Goal: Obtain resource: Download file/media

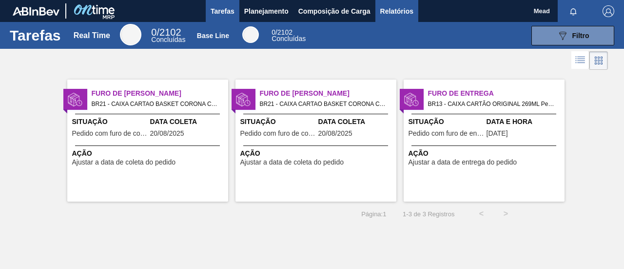
click at [388, 15] on span "Relatórios" at bounding box center [396, 11] width 33 height 12
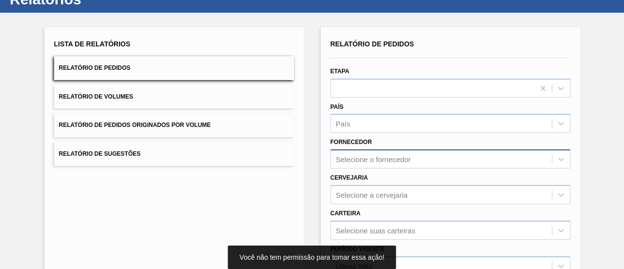
scroll to position [98, 0]
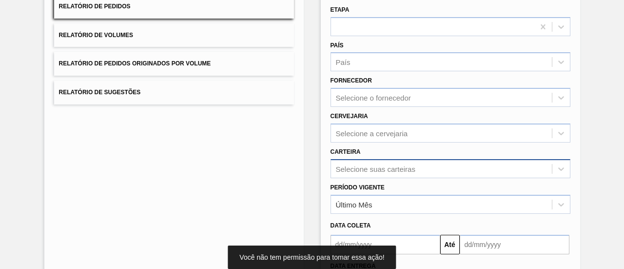
click at [391, 169] on div "Selecione suas carteiras" at bounding box center [375, 168] width 79 height 8
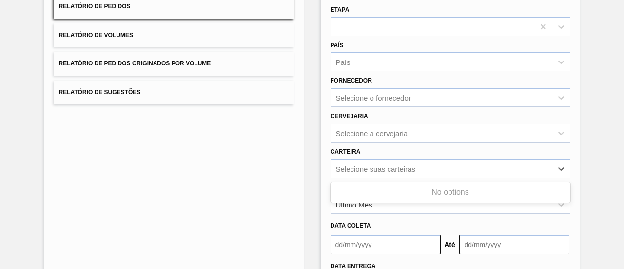
click at [392, 139] on div "Selecione a cervejaria" at bounding box center [441, 133] width 221 height 14
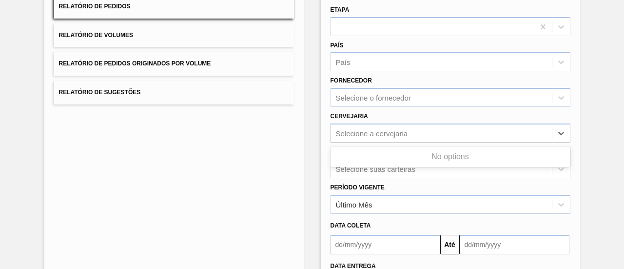
scroll to position [146, 0]
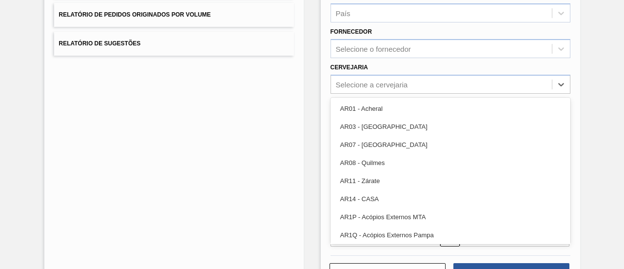
click at [364, 155] on div "AR08 - Quilmes" at bounding box center [451, 163] width 240 height 18
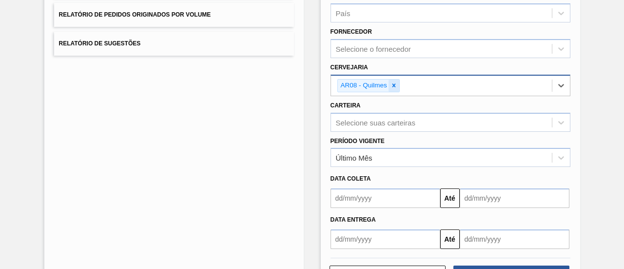
click at [393, 84] on icon at bounding box center [394, 85] width 7 height 7
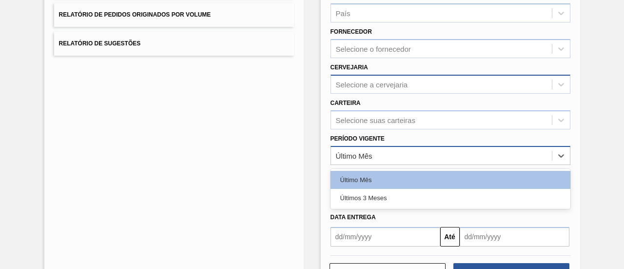
click at [401, 152] on div "Último Mês" at bounding box center [441, 155] width 221 height 14
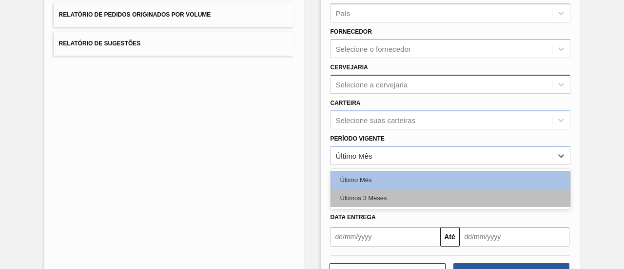
click at [397, 193] on div "Últimos 3 Meses" at bounding box center [451, 198] width 240 height 18
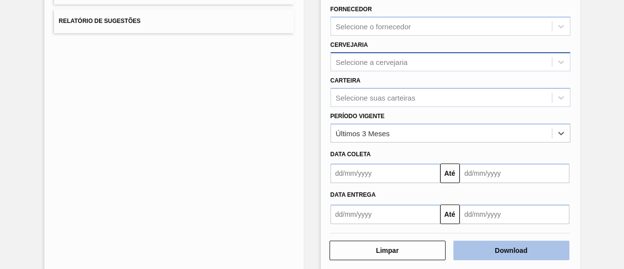
scroll to position [181, 0]
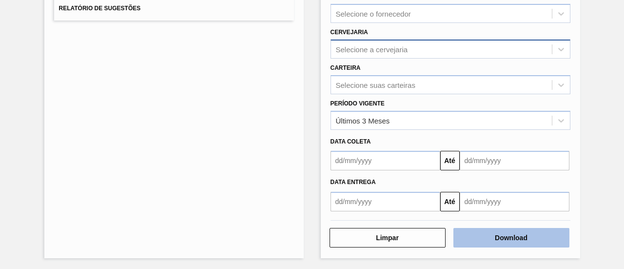
click at [498, 236] on button "Download" at bounding box center [512, 238] width 116 height 20
